Goal: Information Seeking & Learning: Learn about a topic

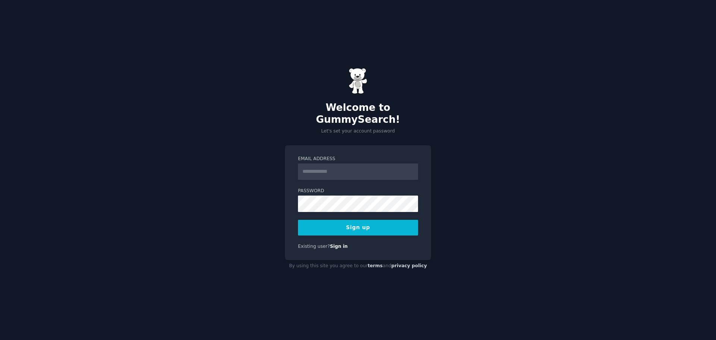
click at [350, 164] on input "Email Address" at bounding box center [358, 171] width 120 height 16
click at [359, 167] on input "Email Address" at bounding box center [358, 171] width 120 height 16
type input "**********"
click at [326, 209] on form "**********" at bounding box center [358, 196] width 120 height 80
click at [341, 220] on button "Sign up" at bounding box center [358, 228] width 120 height 16
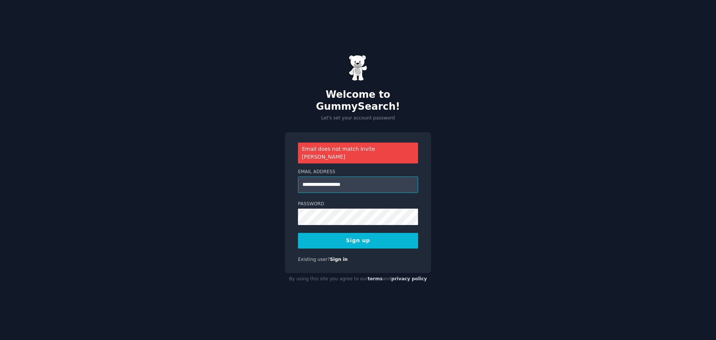
click at [389, 178] on input "**********" at bounding box center [358, 184] width 120 height 16
paste input "**********"
type input "**********"
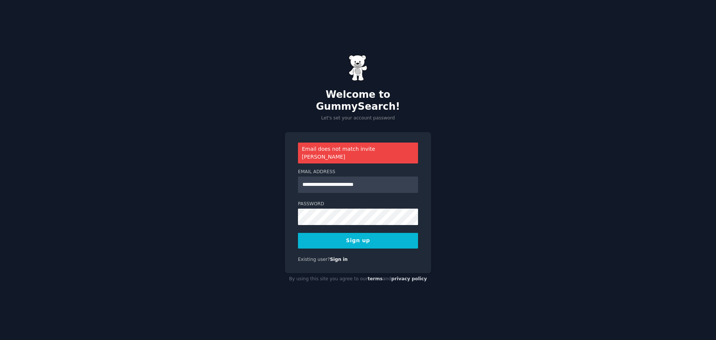
click at [387, 233] on button "Sign up" at bounding box center [358, 241] width 120 height 16
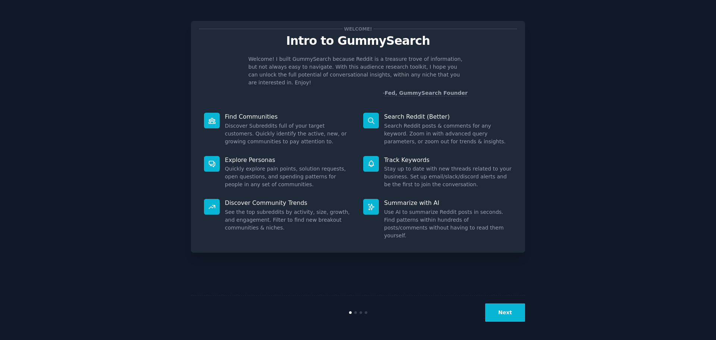
click at [497, 312] on button "Next" at bounding box center [505, 312] width 40 height 18
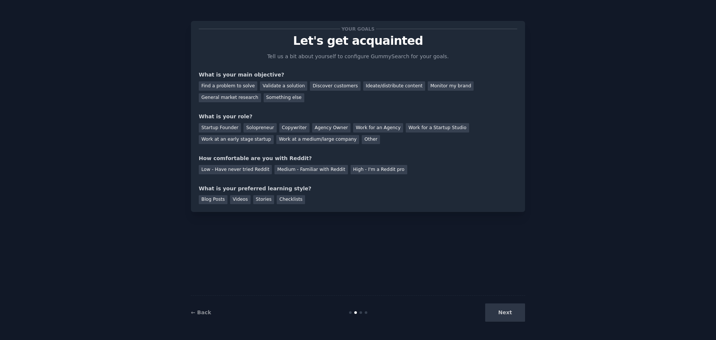
click at [532, 316] on div "Your goals Let's get acquainted Tell us a bit about yourself to configure Gummy…" at bounding box center [358, 169] width 696 height 319
click at [514, 317] on div "Next" at bounding box center [470, 312] width 112 height 18
click at [239, 201] on div "Videos" at bounding box center [240, 199] width 21 height 9
click at [291, 171] on div "Medium - Familiar with Reddit" at bounding box center [311, 169] width 73 height 9
click at [263, 124] on div "Solopreneur" at bounding box center [260, 127] width 33 height 9
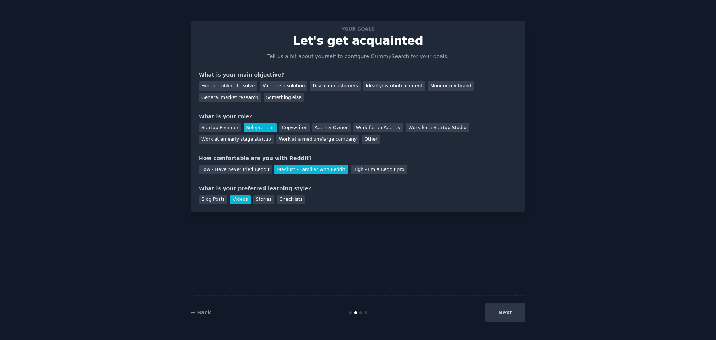
click at [257, 134] on div "Startup Founder Solopreneur Copywriter Agency Owner Work for an Agency Work for…" at bounding box center [358, 133] width 319 height 24
click at [276, 142] on div "Work at a medium/large company" at bounding box center [317, 139] width 83 height 9
click at [428, 83] on div "Monitor my brand" at bounding box center [451, 85] width 46 height 9
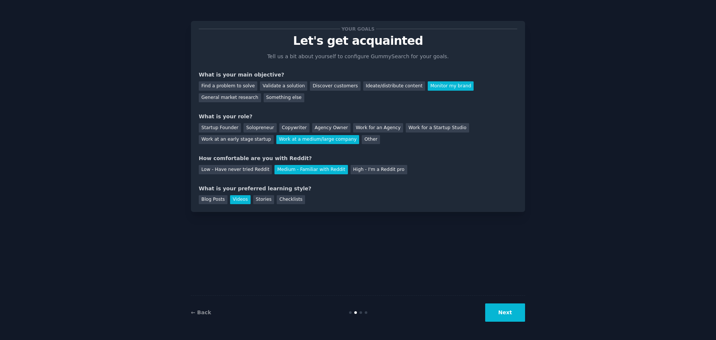
click at [504, 303] on button "Next" at bounding box center [505, 312] width 40 height 18
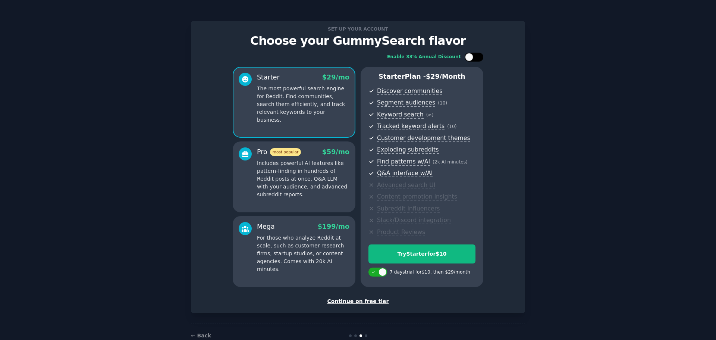
click at [476, 58] on div at bounding box center [478, 57] width 4 height 4
click at [476, 58] on div at bounding box center [479, 57] width 8 height 8
checkbox input "false"
click at [364, 304] on div "Continue on free tier" at bounding box center [358, 301] width 319 height 8
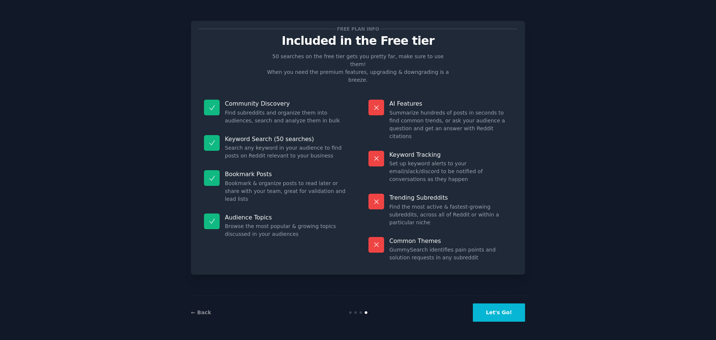
click at [482, 314] on button "Let's Go!" at bounding box center [499, 312] width 52 height 18
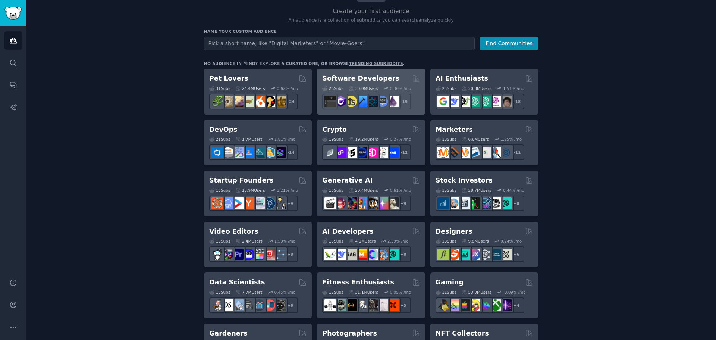
scroll to position [75, 0]
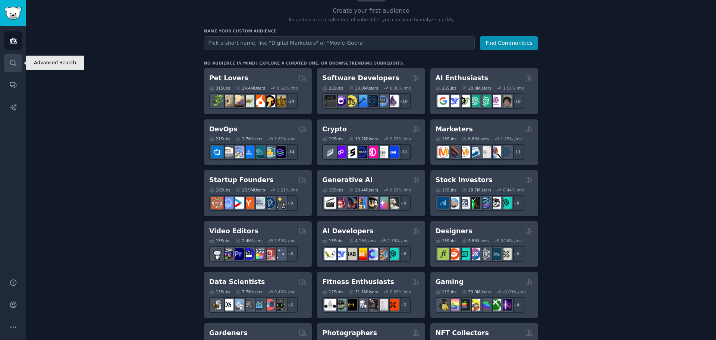
click at [13, 55] on link "Search" at bounding box center [13, 63] width 18 height 18
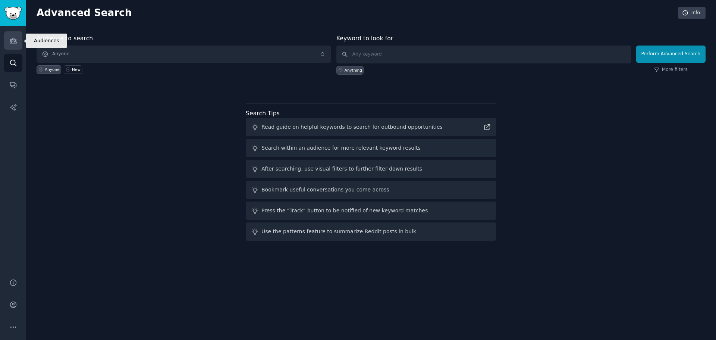
click at [7, 38] on link "Audiences" at bounding box center [13, 40] width 18 height 18
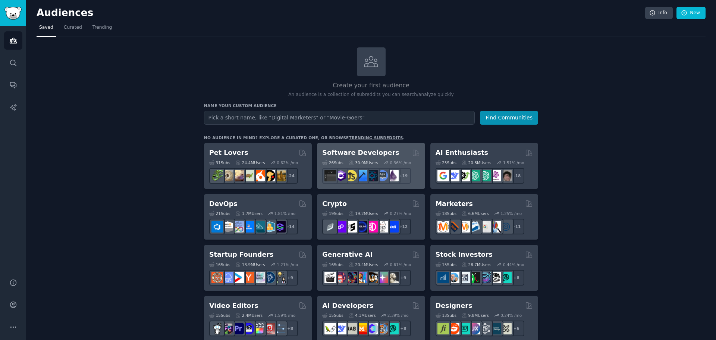
click at [368, 146] on div "Software Developers 26 Sub s 30.0M Users 0.36 % /mo + 19" at bounding box center [371, 166] width 108 height 46
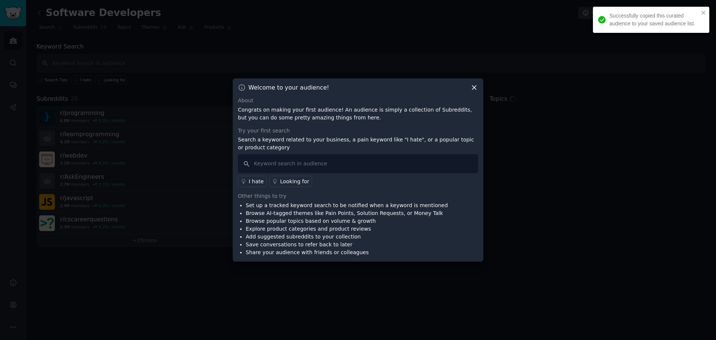
click at [469, 87] on div "Welcome to your audience!" at bounding box center [358, 88] width 240 height 8
click at [473, 84] on icon at bounding box center [475, 88] width 8 height 8
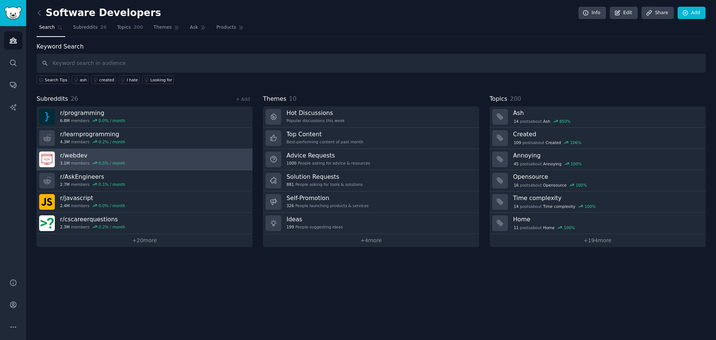
click at [83, 151] on h3 "r/ webdev" at bounding box center [92, 155] width 65 height 8
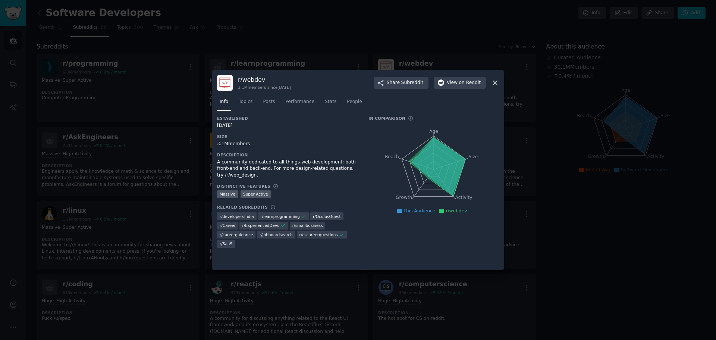
click at [493, 83] on icon at bounding box center [495, 83] width 8 height 8
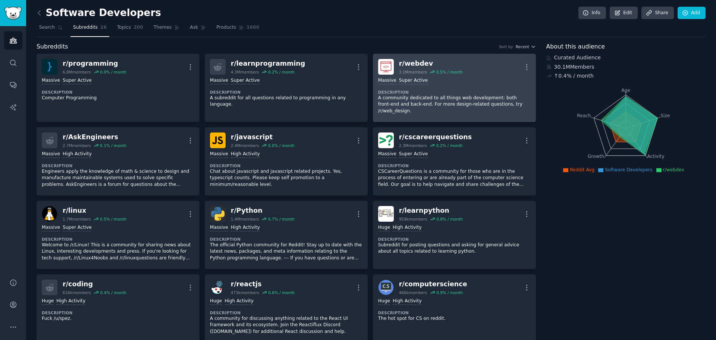
click at [390, 98] on p "A community dedicated to all things web development: both front-end and back-en…" at bounding box center [454, 105] width 153 height 20
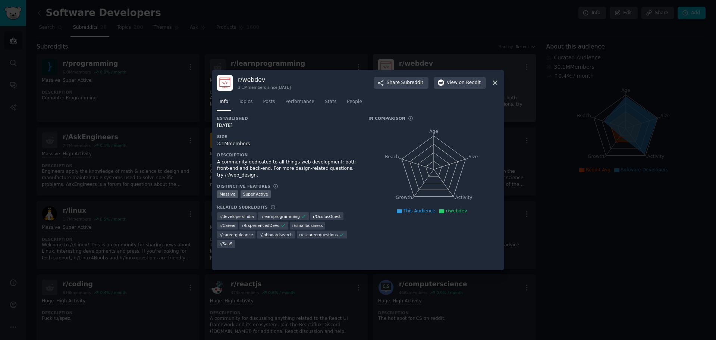
click at [390, 98] on nav "Info Topics Posts Performance Stats People" at bounding box center [358, 103] width 282 height 15
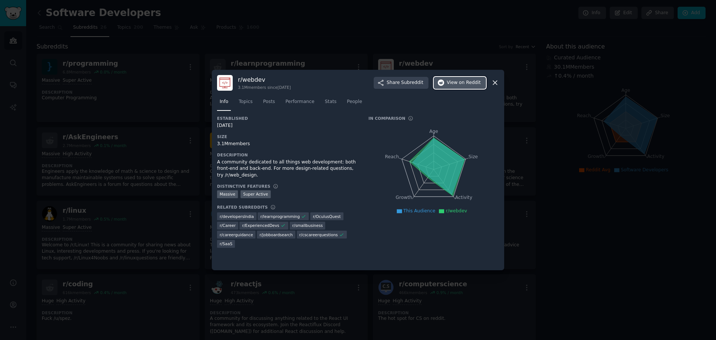
click at [470, 83] on span "on Reddit" at bounding box center [470, 82] width 22 height 7
click at [497, 84] on icon at bounding box center [495, 83] width 8 height 8
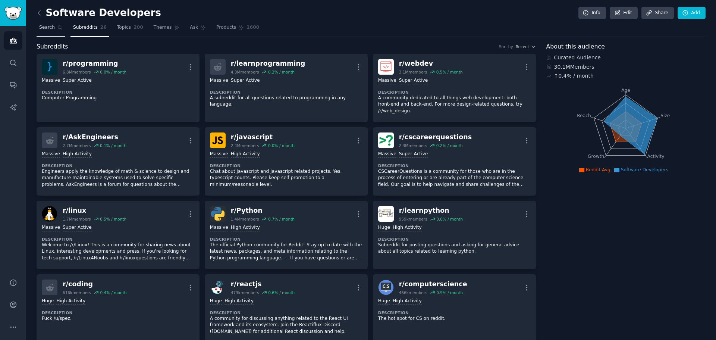
click at [54, 31] on link "Search" at bounding box center [51, 29] width 29 height 15
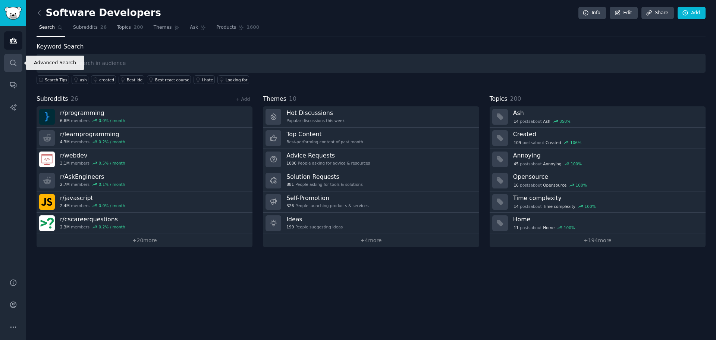
click at [6, 56] on link "Search" at bounding box center [13, 63] width 18 height 18
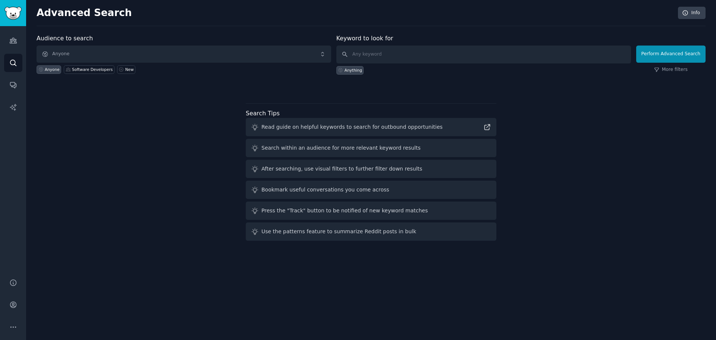
click at [1, 75] on div "Audiences Search Conversations AI Reports" at bounding box center [13, 147] width 26 height 243
click at [9, 82] on icon "Sidebar" at bounding box center [13, 85] width 8 height 8
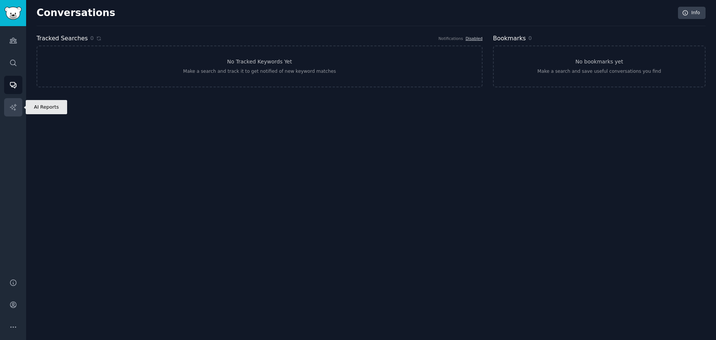
click at [11, 112] on link "AI Reports" at bounding box center [13, 107] width 18 height 18
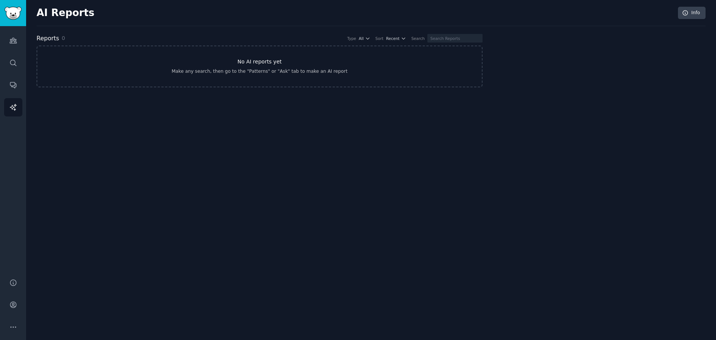
click at [206, 77] on link "No AI reports yet Make any search, then go to the "Patterns" or "Ask" tab to ma…" at bounding box center [260, 67] width 446 height 42
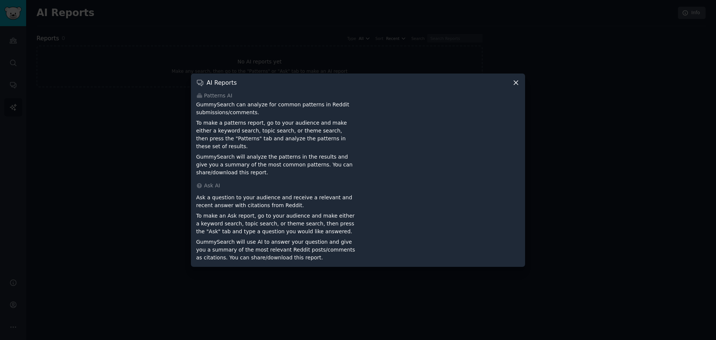
click at [519, 83] on icon at bounding box center [516, 83] width 8 height 8
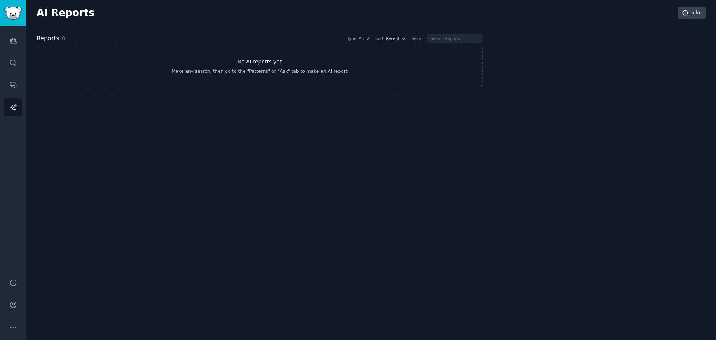
click at [306, 54] on link "No AI reports yet Make any search, then go to the "Patterns" or "Ask" tab to ma…" at bounding box center [260, 67] width 446 height 42
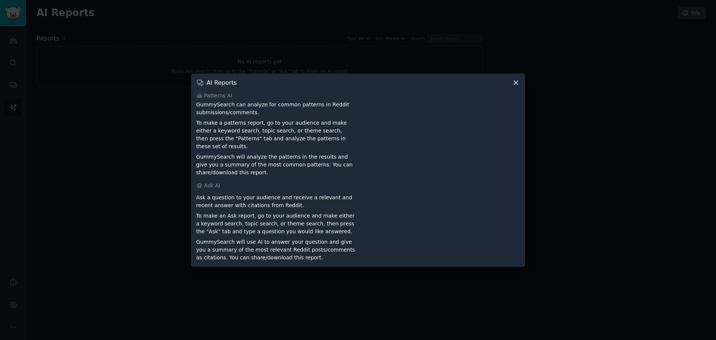
click at [517, 87] on icon at bounding box center [516, 83] width 8 height 8
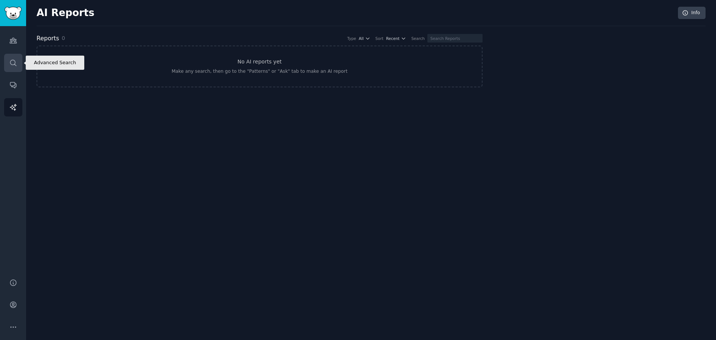
click at [11, 65] on icon "Sidebar" at bounding box center [13, 63] width 6 height 6
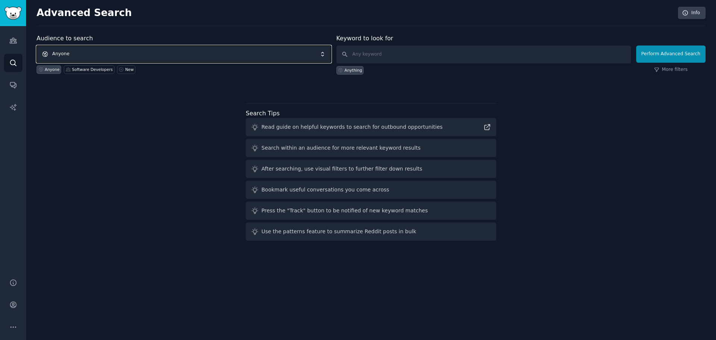
click at [99, 49] on span "Anyone" at bounding box center [184, 54] width 295 height 17
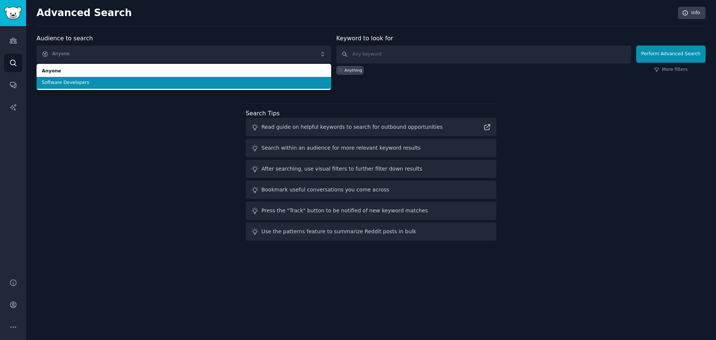
click at [88, 80] on span "Software Developers" at bounding box center [184, 82] width 284 height 7
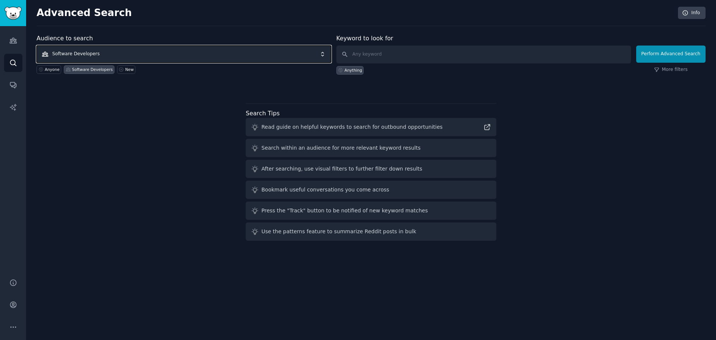
click at [259, 52] on span "Software Developers" at bounding box center [184, 54] width 295 height 17
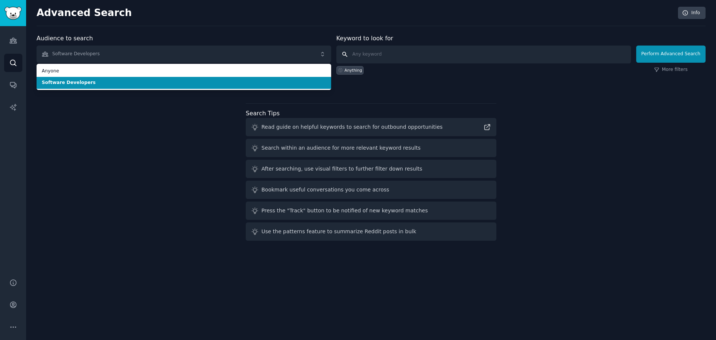
click at [419, 52] on input "text" at bounding box center [484, 55] width 295 height 18
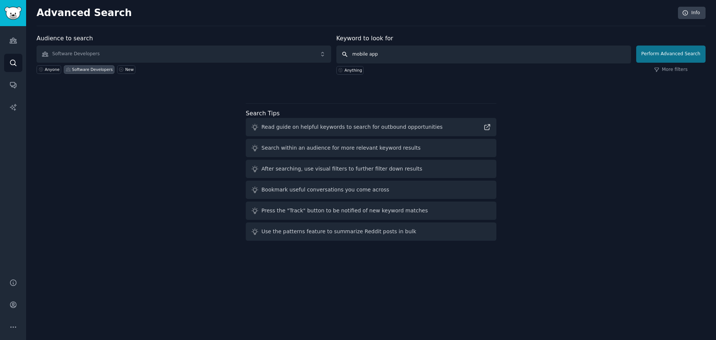
type input "mobile app"
click at [652, 51] on button "Perform Advanced Search" at bounding box center [671, 54] width 69 height 17
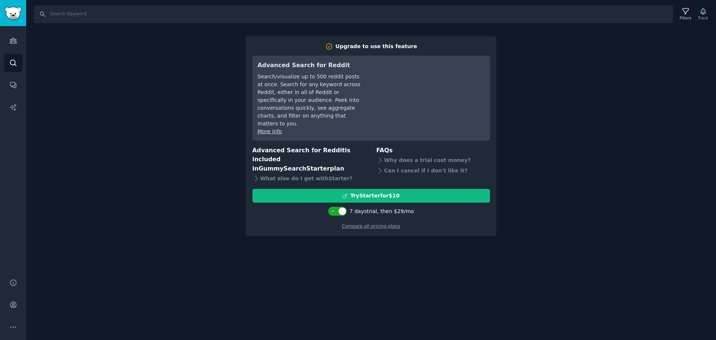
drag, startPoint x: 151, startPoint y: 96, endPoint x: 148, endPoint y: 72, distance: 23.7
click at [149, 94] on div "Search Filters Track Upgrade to use this feature Advanced Search for Reddit Sea…" at bounding box center [371, 170] width 690 height 340
click at [13, 37] on icon "Sidebar" at bounding box center [13, 41] width 8 height 8
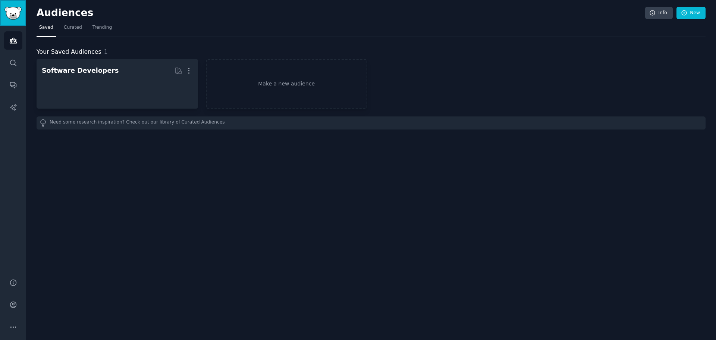
click at [14, 17] on img "Sidebar" at bounding box center [12, 13] width 17 height 13
click at [78, 26] on span "Curated" at bounding box center [73, 27] width 18 height 7
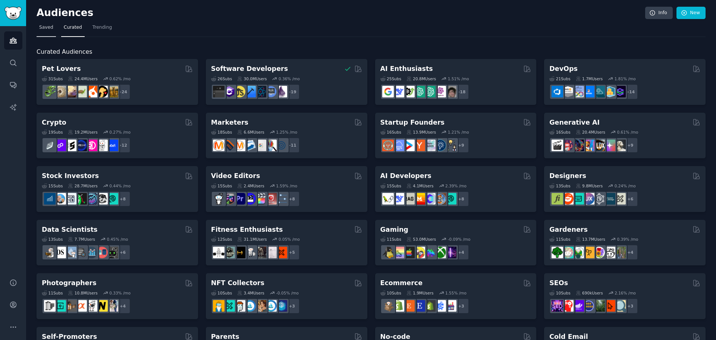
click at [46, 34] on link "Saved" at bounding box center [46, 29] width 19 height 15
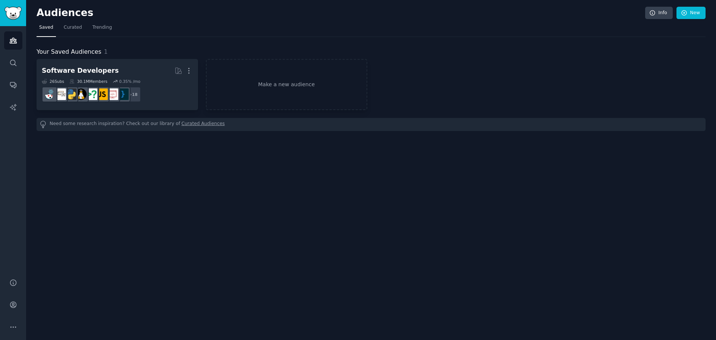
click at [81, 38] on div "Your Saved Audiences 1 Software Developers More 26 Sub s 30.1M Members 0.35 % /…" at bounding box center [371, 84] width 669 height 94
click at [76, 33] on link "Curated" at bounding box center [73, 29] width 24 height 15
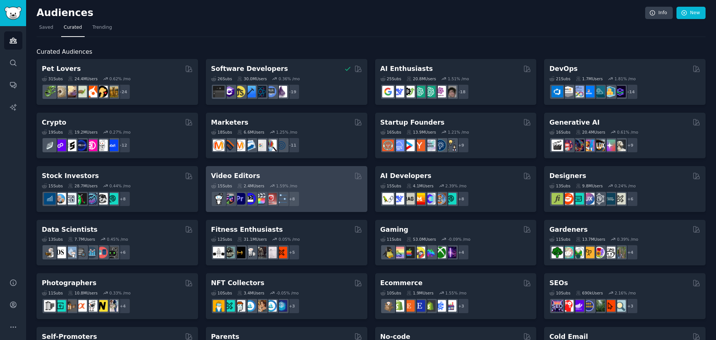
scroll to position [37, 0]
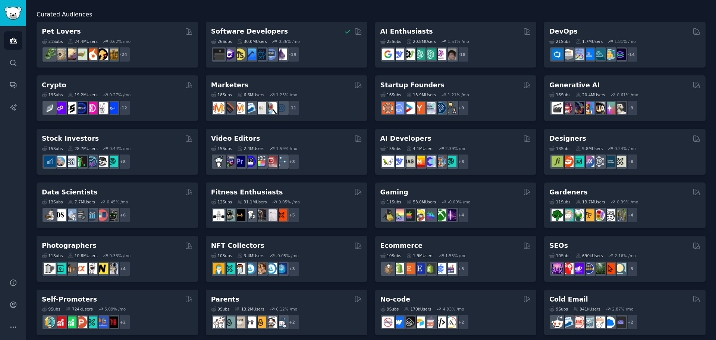
click at [103, 235] on div "Pet Lovers 31 Sub s 24.4M Users 0.62 % /mo + 24 Software Developers 26 Sub s 30…" at bounding box center [371, 286] width 669 height 528
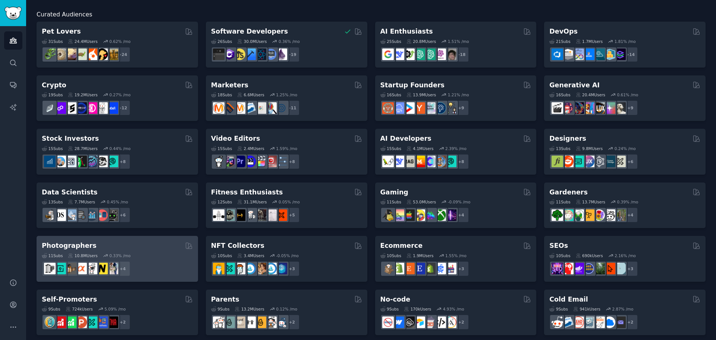
click at [78, 244] on h2 "Photographers" at bounding box center [69, 245] width 55 height 9
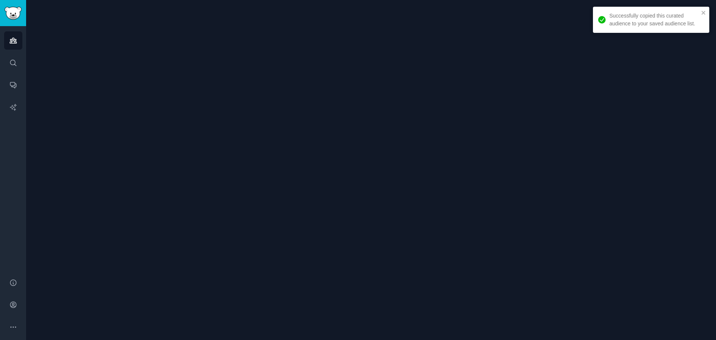
click at [78, 244] on div at bounding box center [371, 170] width 690 height 340
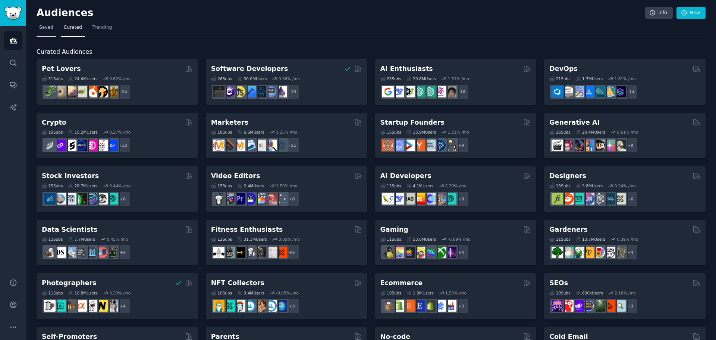
click at [46, 28] on span "Saved" at bounding box center [46, 27] width 14 height 7
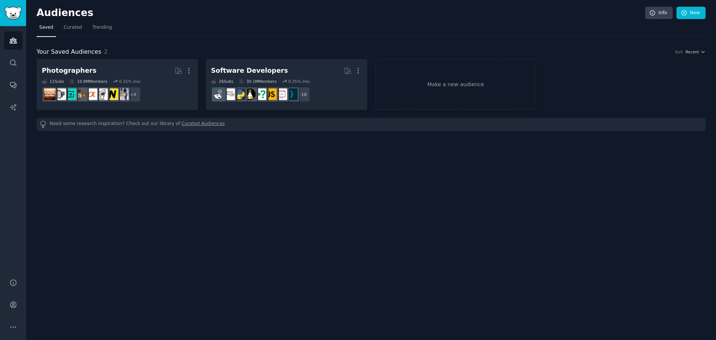
click at [51, 28] on span "Saved" at bounding box center [46, 27] width 14 height 7
click at [94, 24] on link "Trending" at bounding box center [102, 29] width 25 height 15
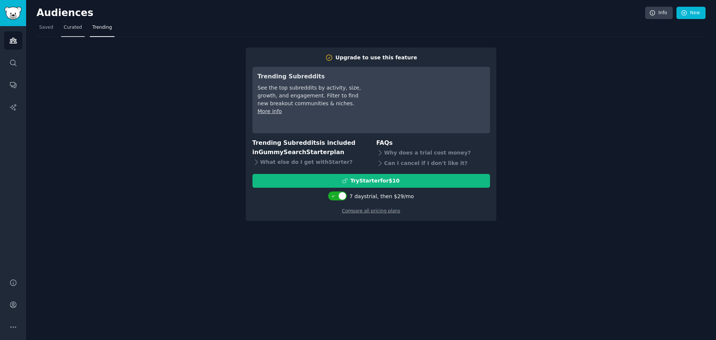
click at [73, 30] on span "Curated" at bounding box center [73, 27] width 18 height 7
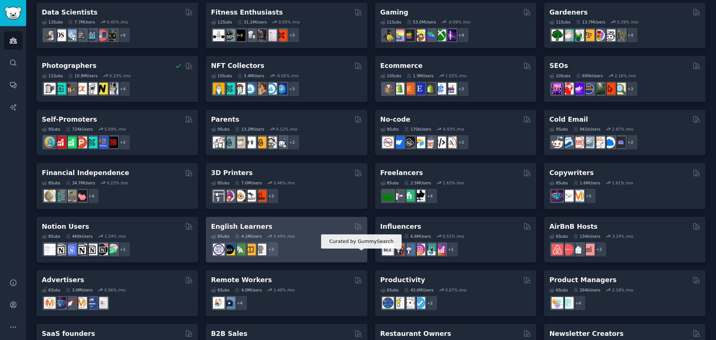
scroll to position [257, 0]
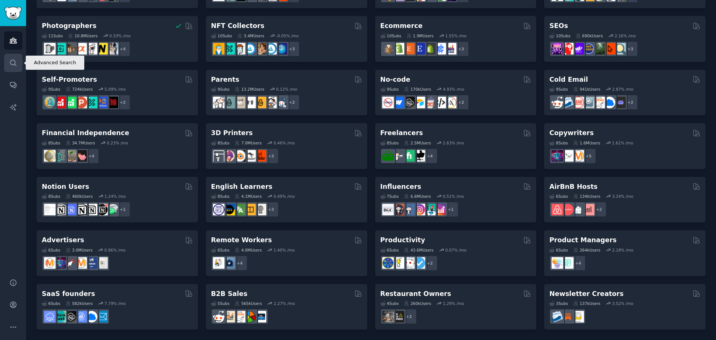
click at [19, 60] on link "Search" at bounding box center [13, 63] width 18 height 18
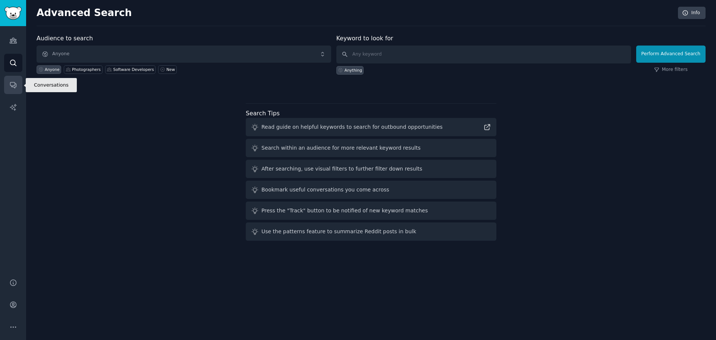
click at [18, 84] on link "Conversations" at bounding box center [13, 85] width 18 height 18
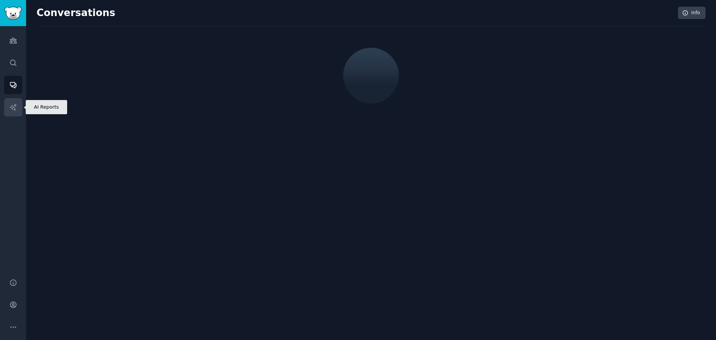
click at [8, 103] on link "AI Reports" at bounding box center [13, 107] width 18 height 18
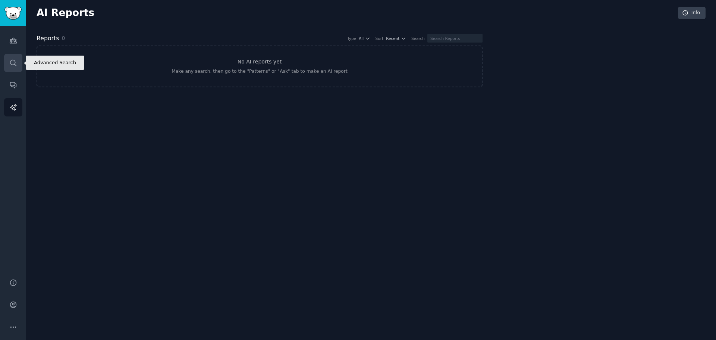
click at [12, 65] on icon "Sidebar" at bounding box center [13, 63] width 6 height 6
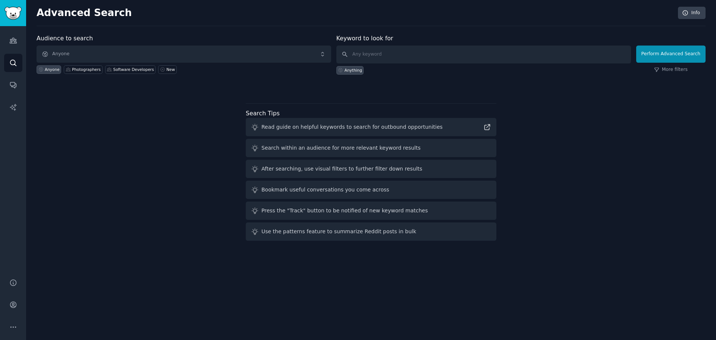
click at [16, 97] on div "Audiences Search Conversations AI Reports" at bounding box center [13, 147] width 26 height 243
click at [16, 92] on link "Conversations" at bounding box center [13, 85] width 18 height 18
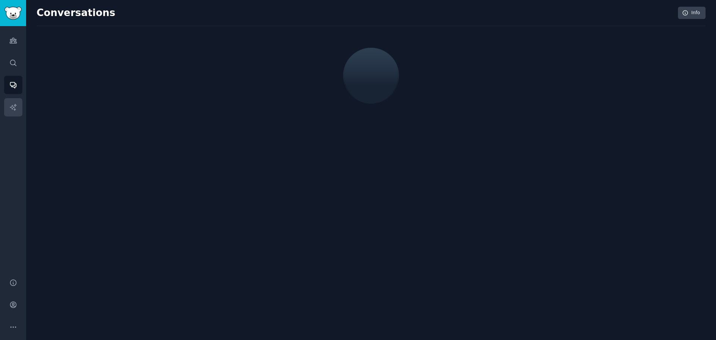
click at [13, 108] on icon "Sidebar" at bounding box center [13, 107] width 8 height 8
